Goal: Feedback & Contribution: Submit feedback/report problem

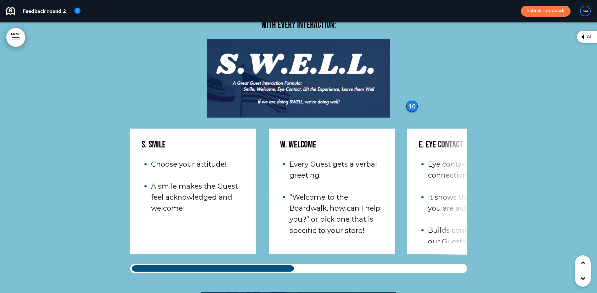
scroll to position [23622, 0]
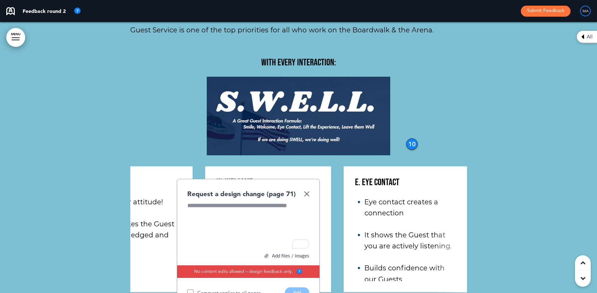
scroll to position [0, 20]
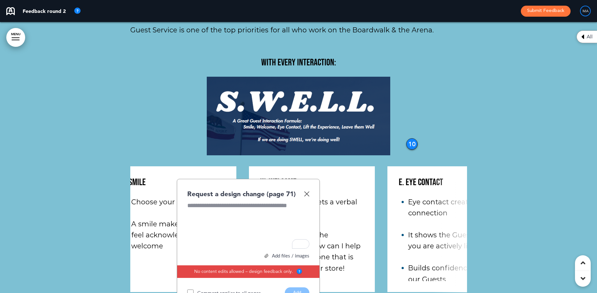
click at [177, 237] on div "GUEST SERVICE This includes: Guest service and suggestive selling. Guest Servic…" at bounding box center [298, 154] width 337 height 578
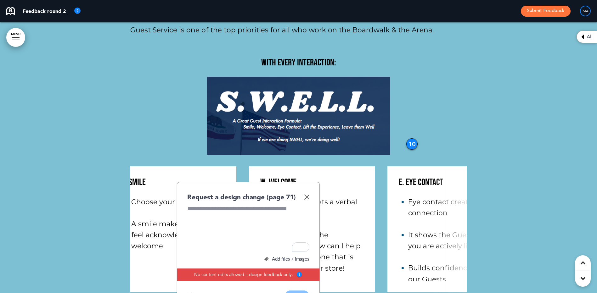
scroll to position [0, 0]
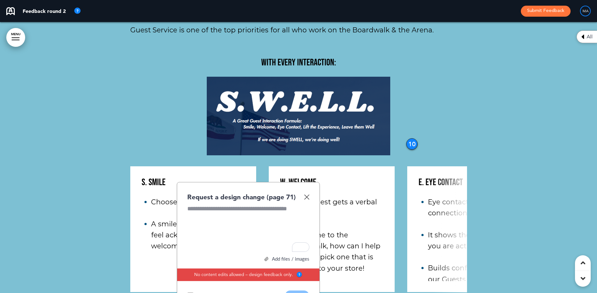
click at [307, 194] on img at bounding box center [306, 196] width 5 height 5
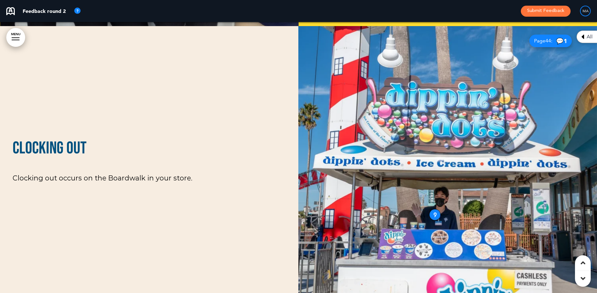
scroll to position [16134, 0]
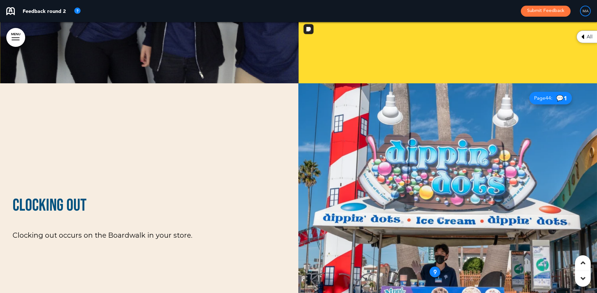
click at [434, 266] on div "9" at bounding box center [434, 271] width 11 height 11
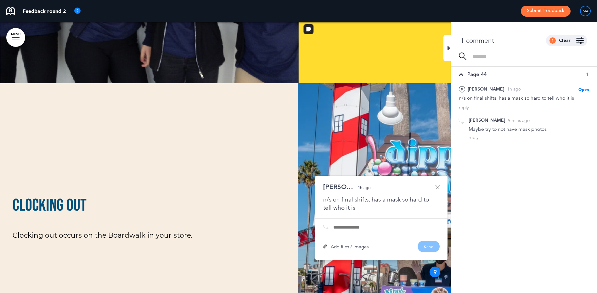
click at [448, 48] on icon at bounding box center [448, 48] width 3 height 8
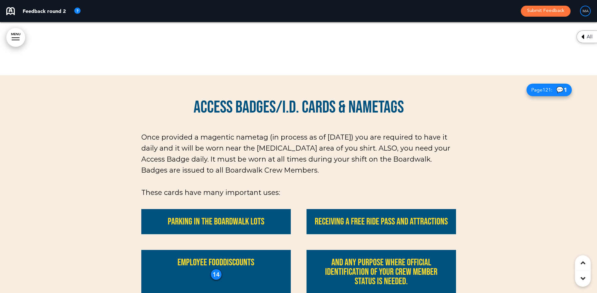
scroll to position [7859, 0]
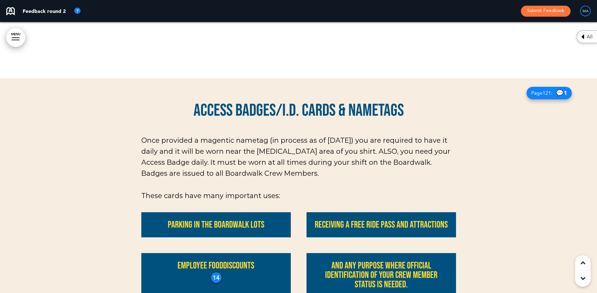
click at [212, 253] on div "Employee food discounts" at bounding box center [215, 275] width 149 height 44
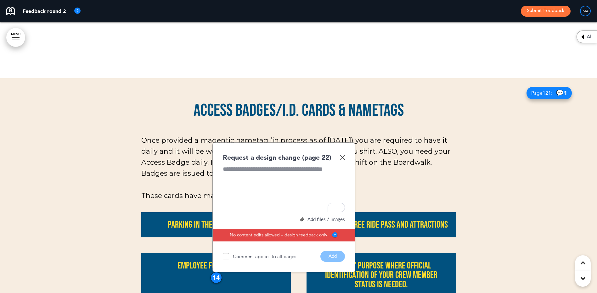
click at [344, 155] on img at bounding box center [341, 157] width 5 height 5
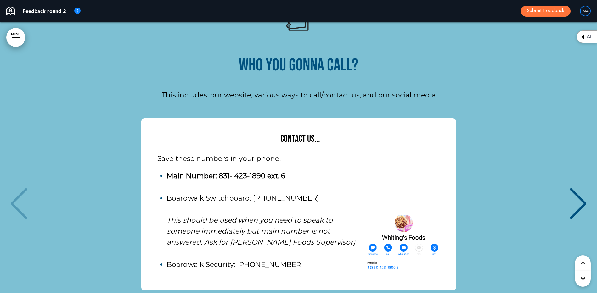
scroll to position [3495, 0]
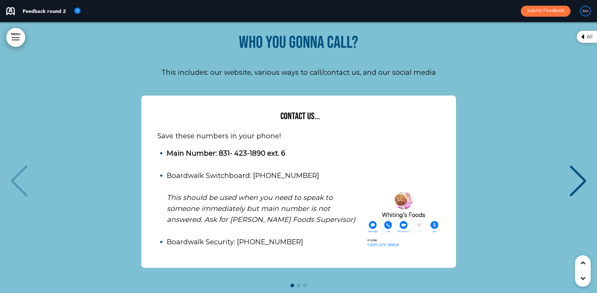
click at [473, 128] on div "Contact Us... Save these numbers in your phone! Main Number: 831- 423-1890 ext.…" at bounding box center [298, 182] width 584 height 172
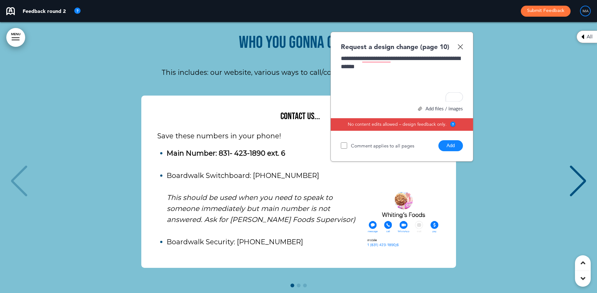
click at [575, 165] on div "Next slide" at bounding box center [577, 180] width 19 height 31
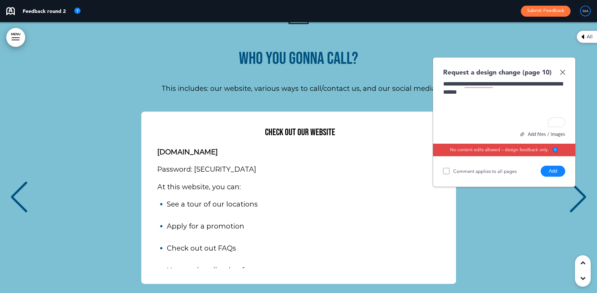
scroll to position [3463, 0]
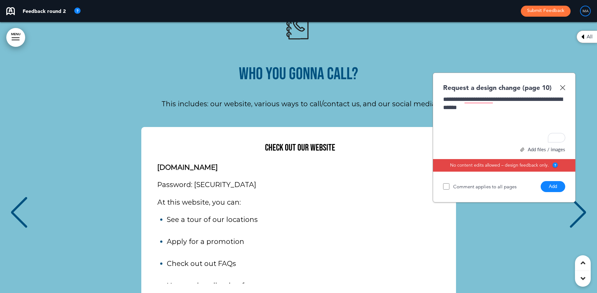
click at [553, 181] on button "Add" at bounding box center [553, 186] width 25 height 11
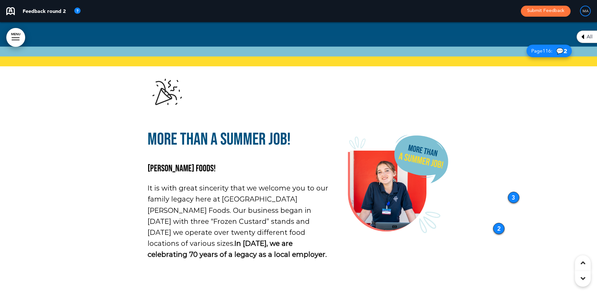
scroll to position [346, 0]
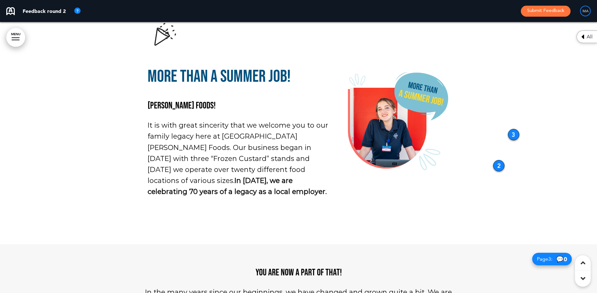
click at [587, 12] on div "MA" at bounding box center [585, 11] width 11 height 11
click at [584, 11] on div "MA" at bounding box center [585, 11] width 11 height 11
click at [584, 12] on div "MA" at bounding box center [585, 11] width 11 height 11
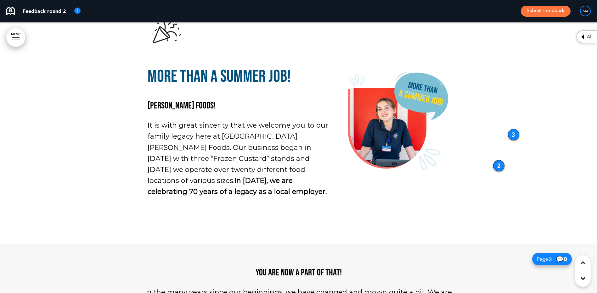
click at [566, 83] on div at bounding box center [298, 108] width 597 height 271
